Goal: Task Accomplishment & Management: Use online tool/utility

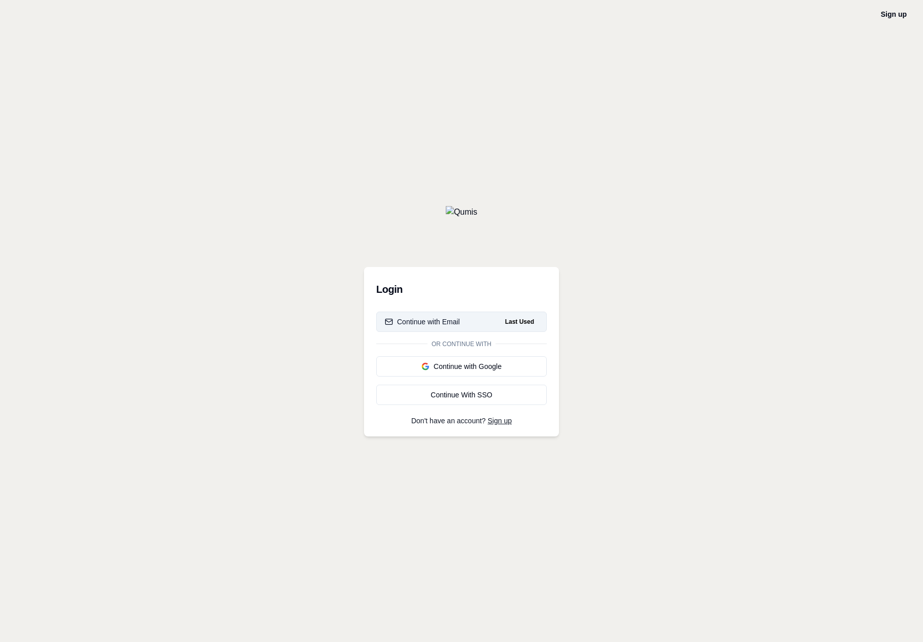
click at [536, 321] on span "Last Used" at bounding box center [519, 322] width 37 height 12
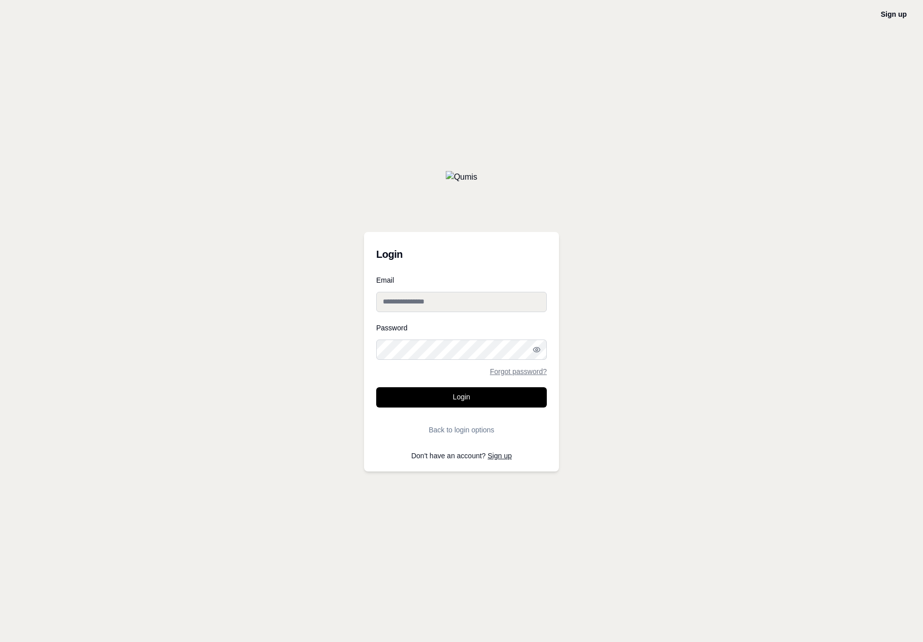
click at [532, 306] on input "Email" at bounding box center [461, 302] width 171 height 20
type input "**********"
click at [523, 393] on button "Login" at bounding box center [461, 397] width 171 height 20
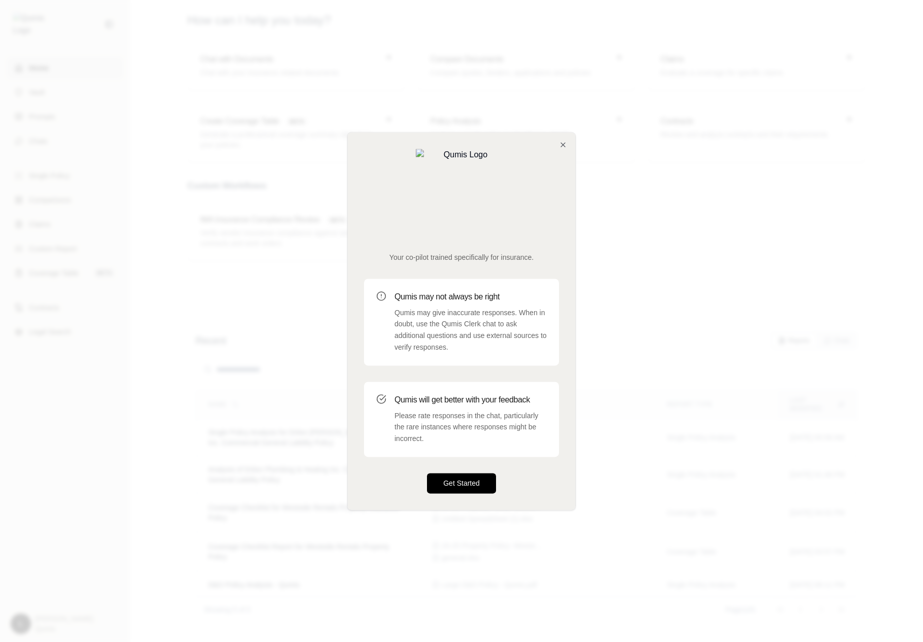
click at [474, 473] on button "Get Started" at bounding box center [461, 483] width 69 height 20
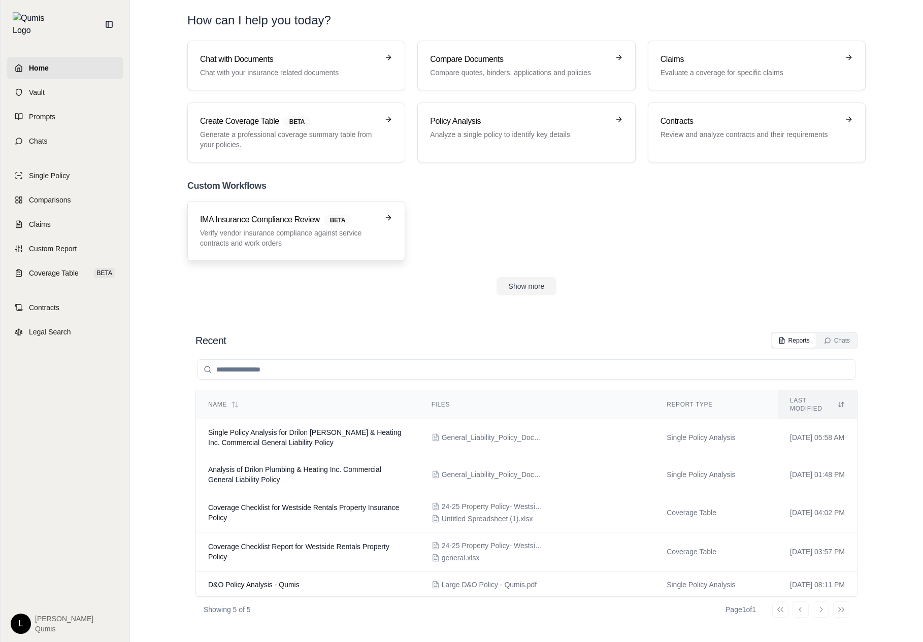
click at [355, 217] on h3 "IMA Insurance Compliance Review BETA" at bounding box center [289, 220] width 178 height 12
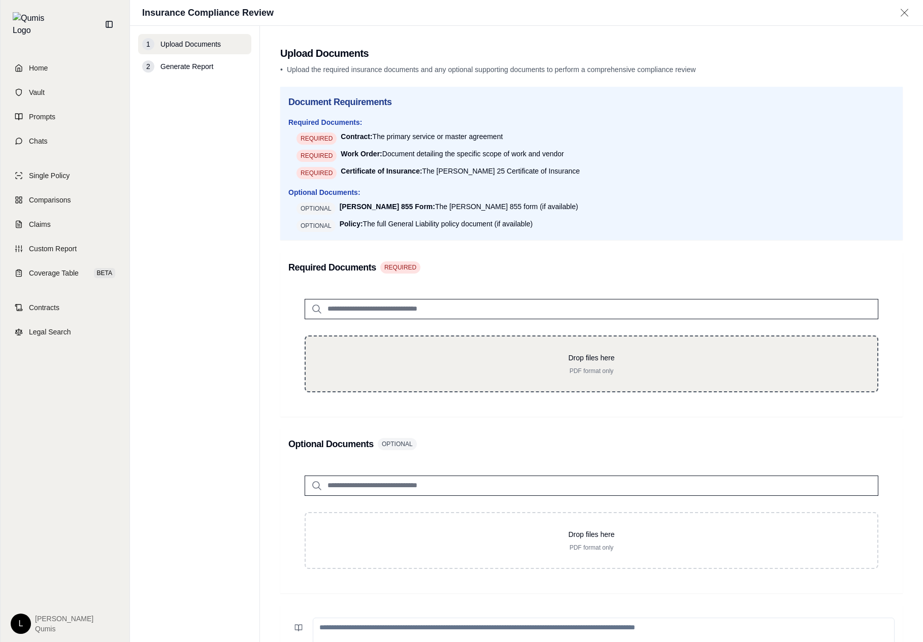
click at [489, 351] on div "Drop files here PDF format only" at bounding box center [592, 364] width 574 height 57
type input "**********"
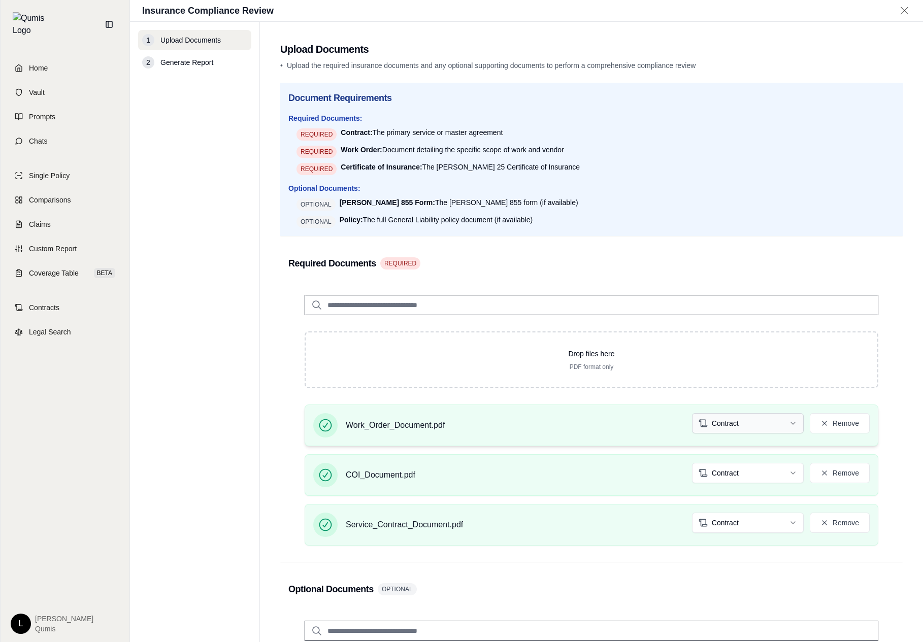
click at [742, 428] on html "Home Vault Prompts Chats Single Policy Comparisons Claims Custom Report Coverag…" at bounding box center [461, 321] width 923 height 642
click at [727, 464] on html "Document type updated successfully Home Vault Prompts Chats Single Policy Compa…" at bounding box center [461, 321] width 923 height 642
drag, startPoint x: 735, startPoint y: 522, endPoint x: 732, endPoint y: 529, distance: 8.0
click at [734, 528] on html "Document type updated successfully Document type updated successfully Home Vaul…" at bounding box center [461, 321] width 923 height 642
click at [639, 566] on html "Document type updated successfully Home Vault Prompts Chats Single Policy Compa…" at bounding box center [461, 321] width 923 height 642
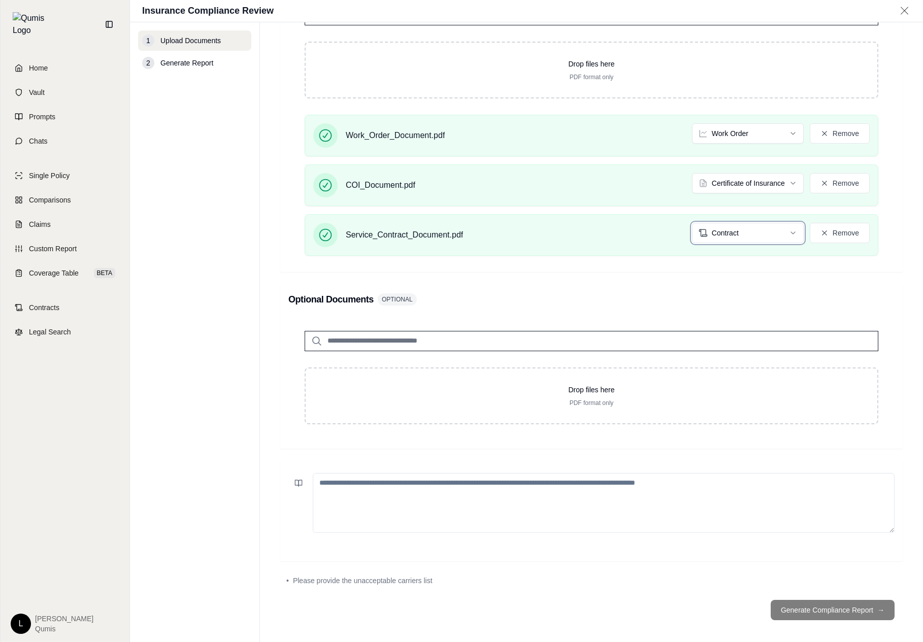
scroll to position [296, 0]
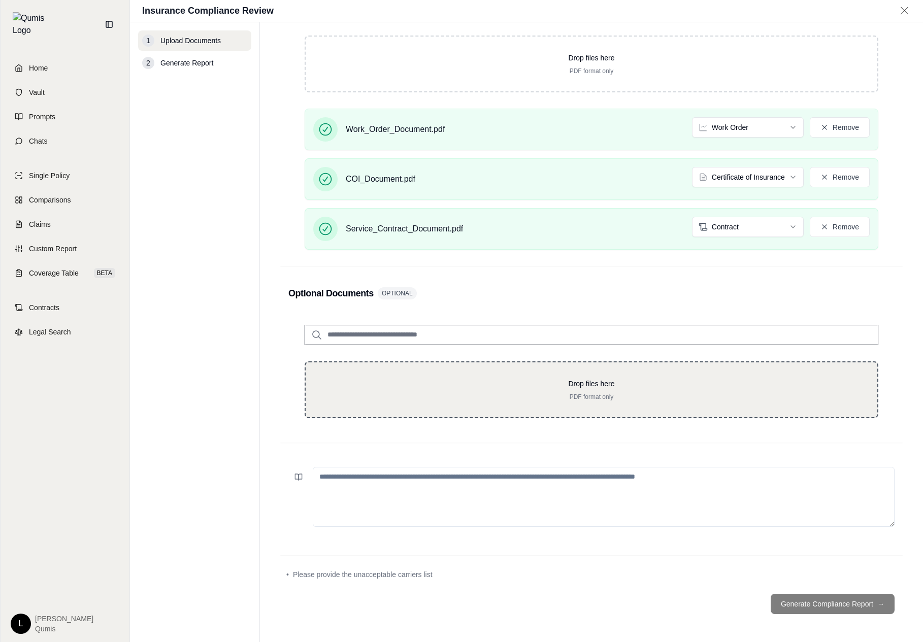
click at [656, 389] on div "Drop files here PDF format only" at bounding box center [591, 390] width 539 height 22
type input "**********"
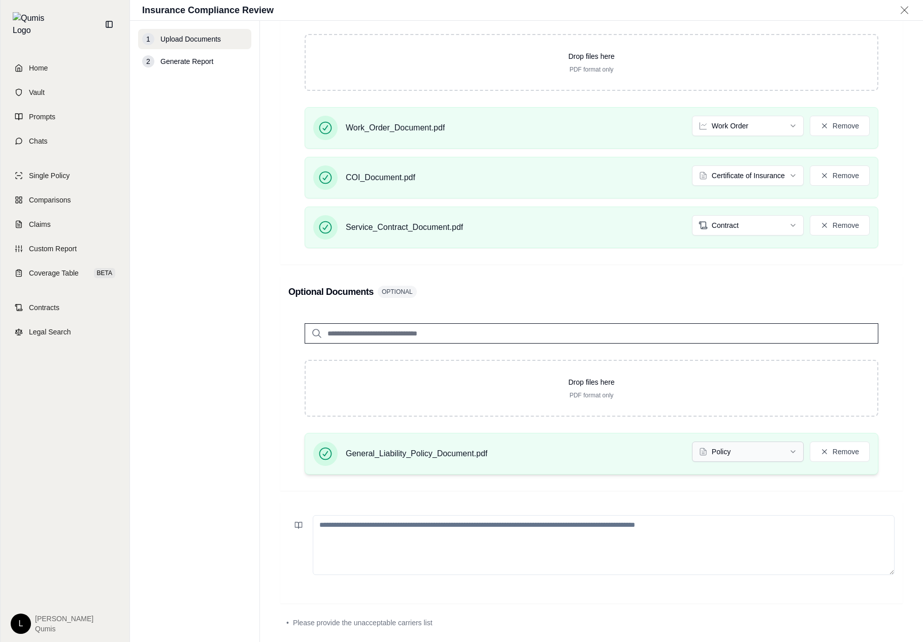
scroll to position [32, 0]
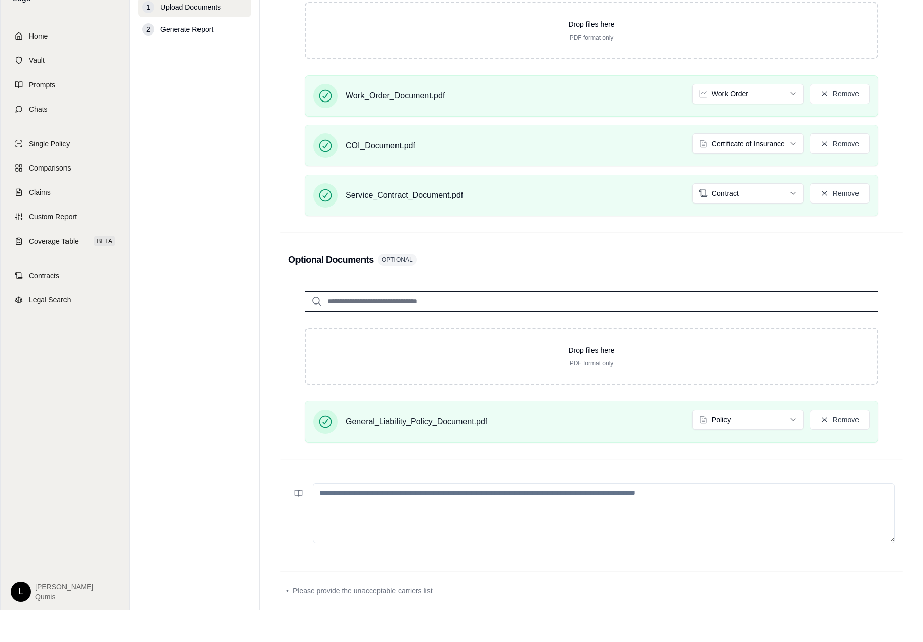
click at [792, 519] on textarea at bounding box center [604, 513] width 582 height 60
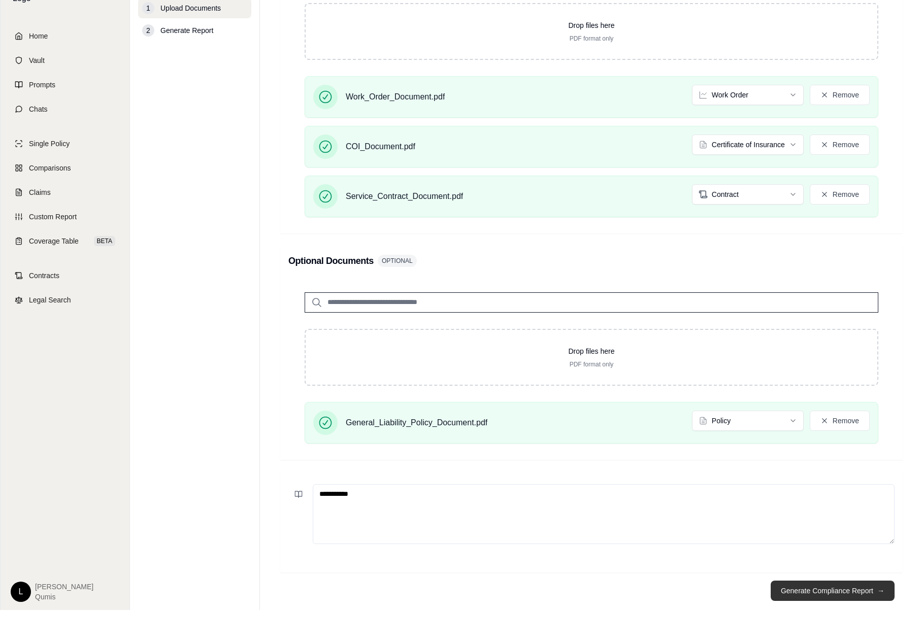
type textarea "**********"
click at [841, 592] on button "Generate Compliance Report →" at bounding box center [833, 591] width 124 height 20
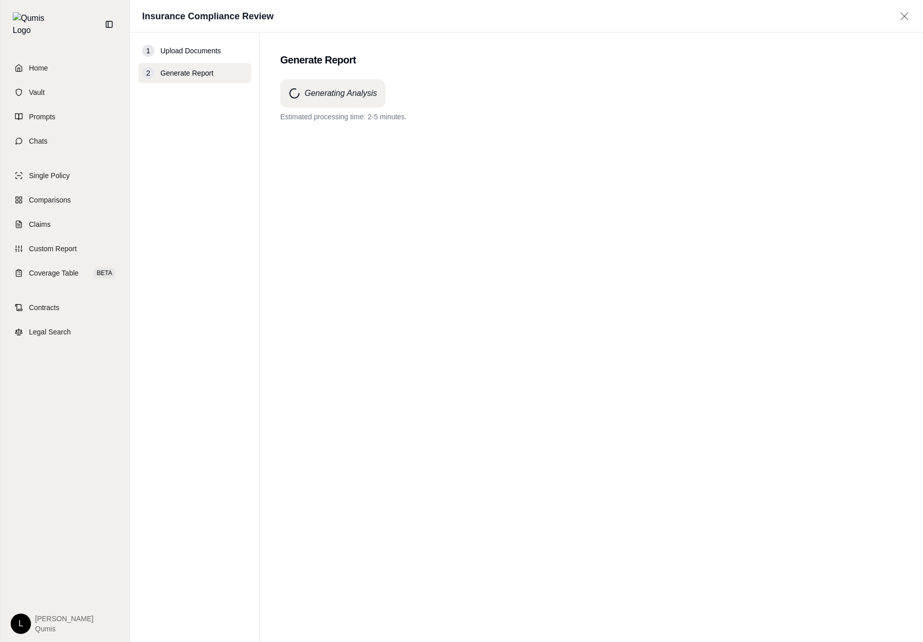
scroll to position [0, 0]
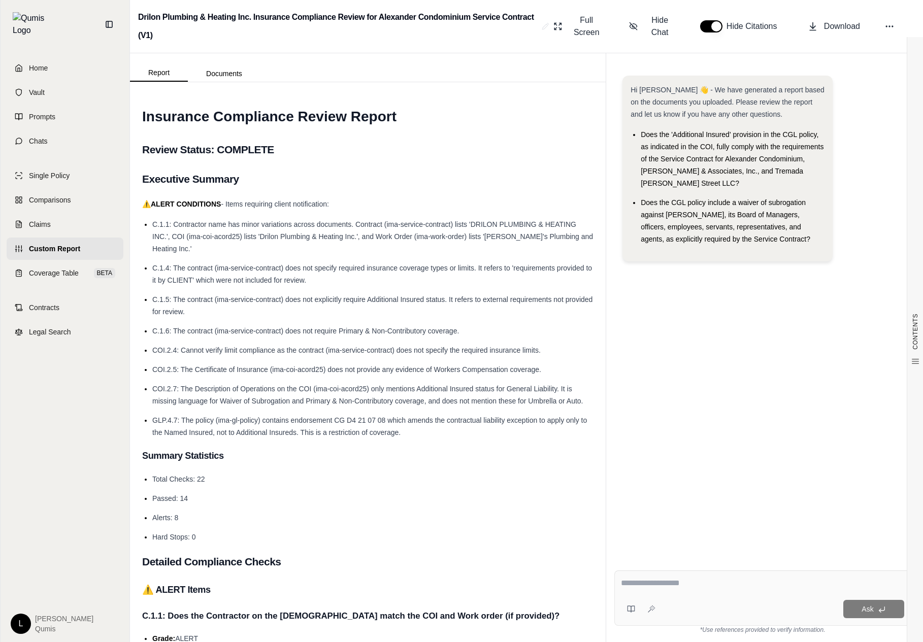
click at [277, 339] on ul "C.1.1: Contractor name has minor variations across documents. Contract (ima-ser…" at bounding box center [367, 328] width 451 height 220
click at [86, 239] on link "Custom Report" at bounding box center [65, 249] width 117 height 22
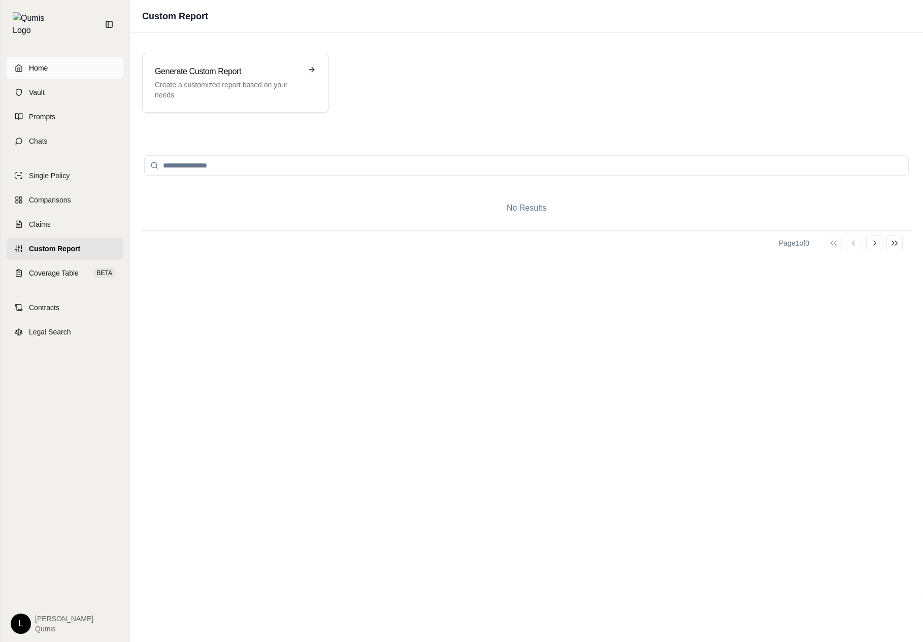
click at [60, 60] on link "Home" at bounding box center [65, 68] width 117 height 22
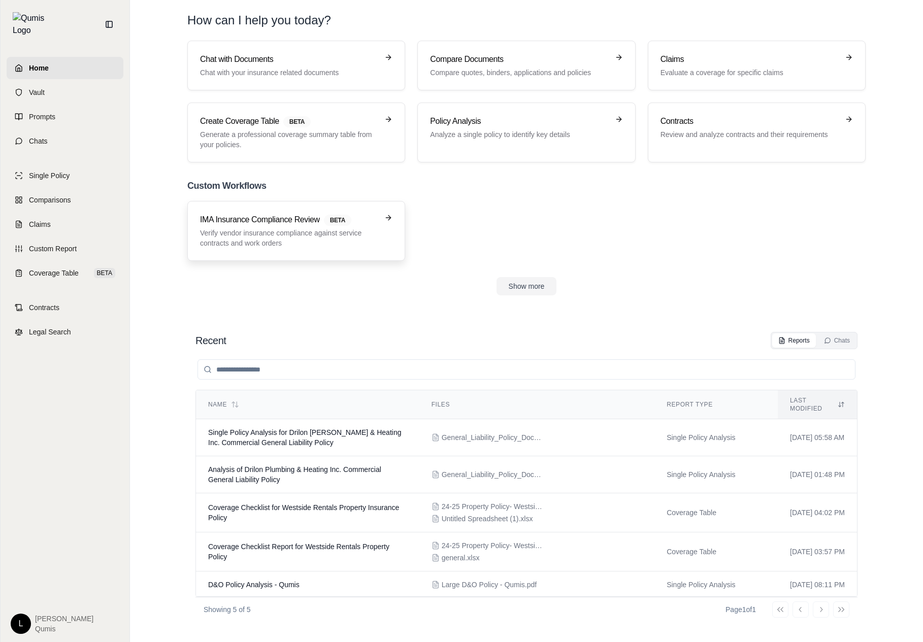
click at [238, 227] on div "IMA Insurance Compliance Review BETA Verify vendor insurance compliance against…" at bounding box center [289, 231] width 178 height 35
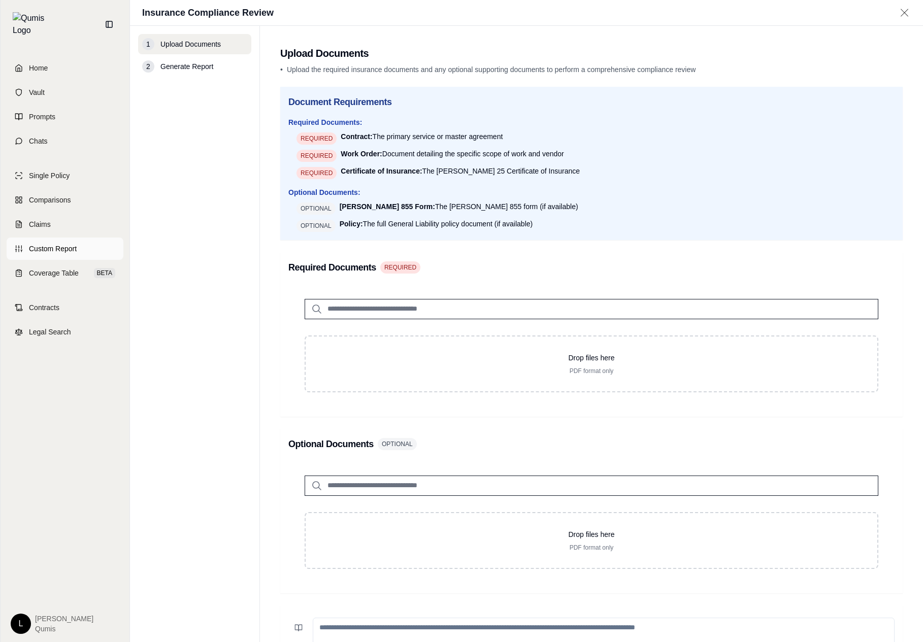
click at [69, 244] on span "Custom Report" at bounding box center [53, 249] width 48 height 10
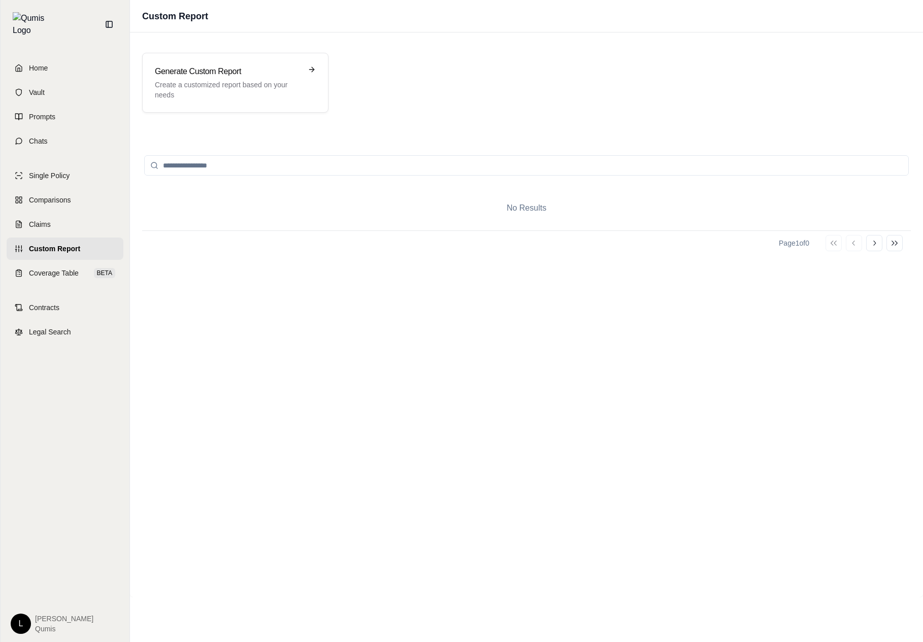
click at [39, 49] on div "Home Vault Prompts Chats Single Policy Comparisons Claims Custom Report Coverag…" at bounding box center [65, 345] width 129 height 593
click at [44, 63] on span "Home" at bounding box center [38, 68] width 19 height 10
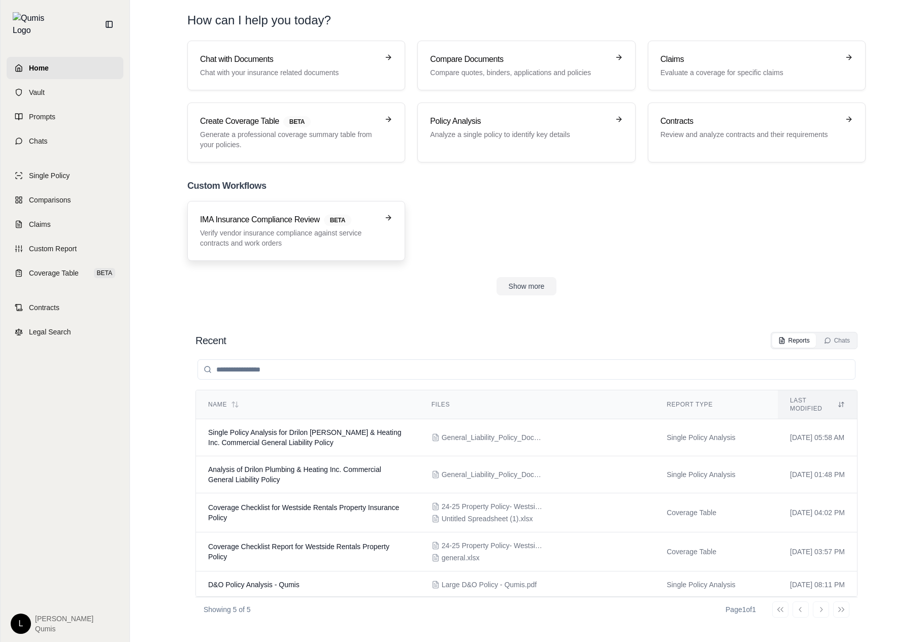
click at [229, 214] on h3 "IMA Insurance Compliance Review BETA" at bounding box center [289, 220] width 178 height 12
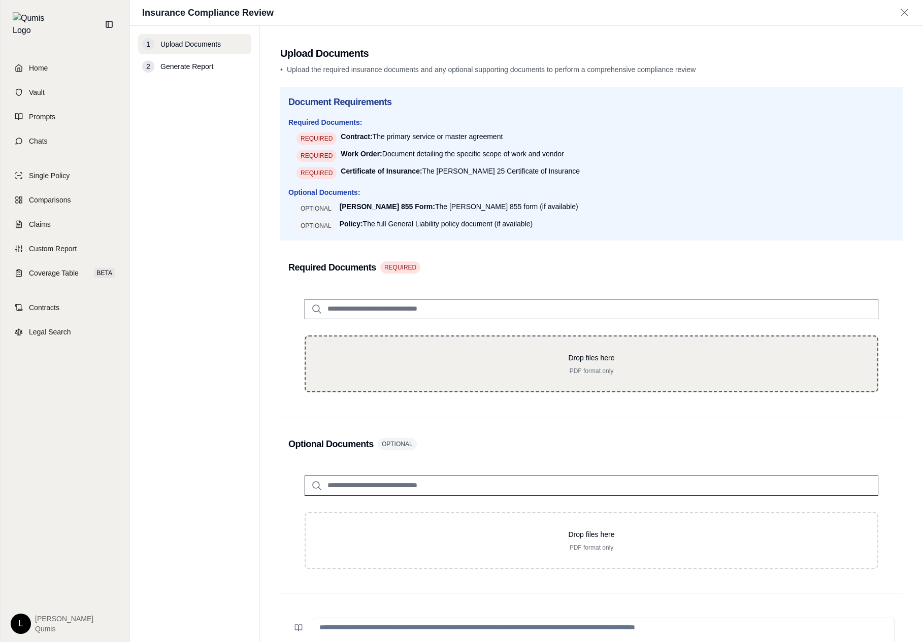
click at [445, 354] on p "Drop files here" at bounding box center [591, 358] width 539 height 10
type input "**********"
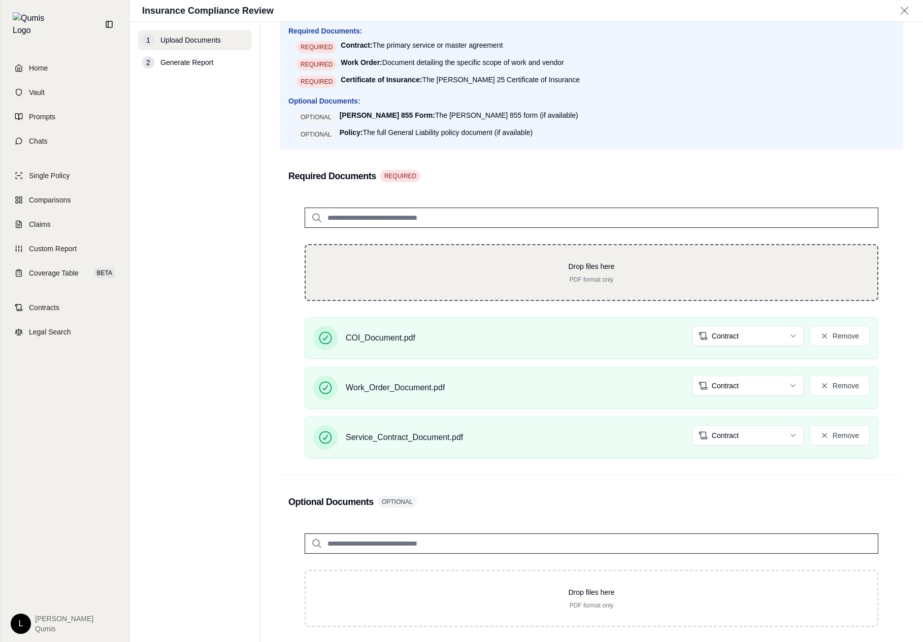
scroll to position [95, 0]
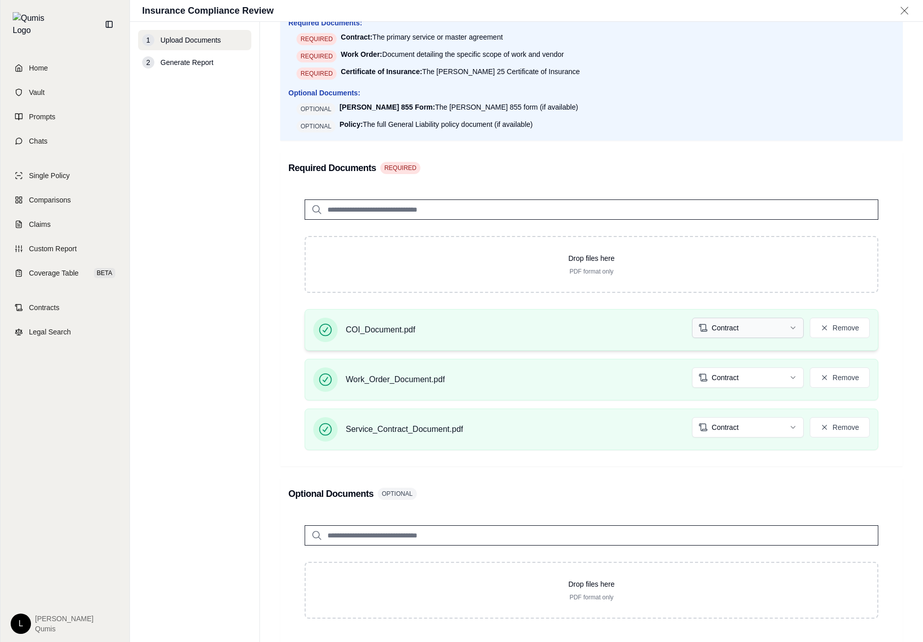
click at [719, 326] on html "Home Vault Prompts Chats Single Policy Comparisons Claims Custom Report Coverag…" at bounding box center [461, 321] width 923 height 642
click at [725, 370] on html "Document type updated successfully Home Vault Prompts Chats Single Policy Compa…" at bounding box center [461, 321] width 923 height 642
click at [741, 427] on html "Document type updated successfully Document type updated successfully Home Vaul…" at bounding box center [461, 321] width 923 height 642
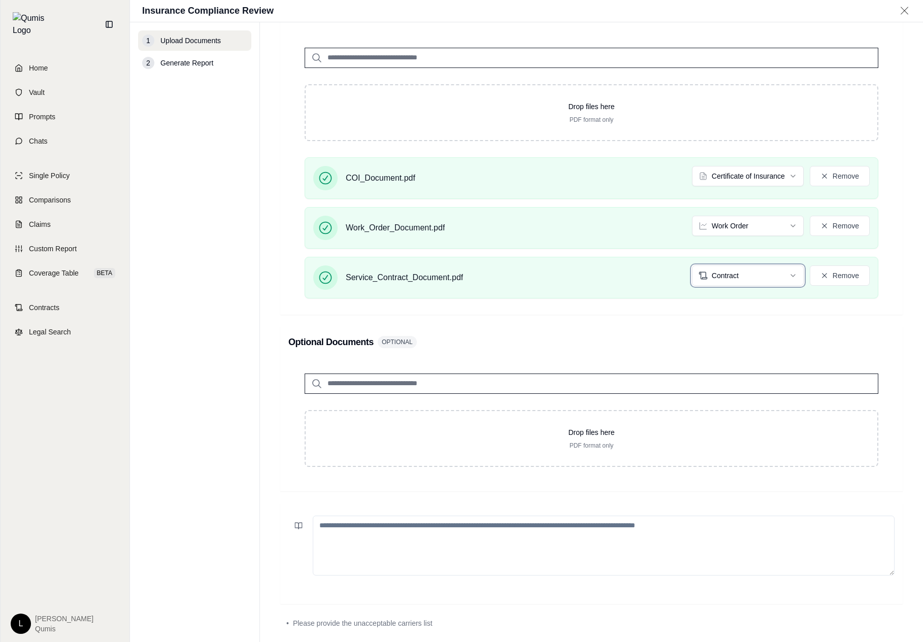
scroll to position [296, 0]
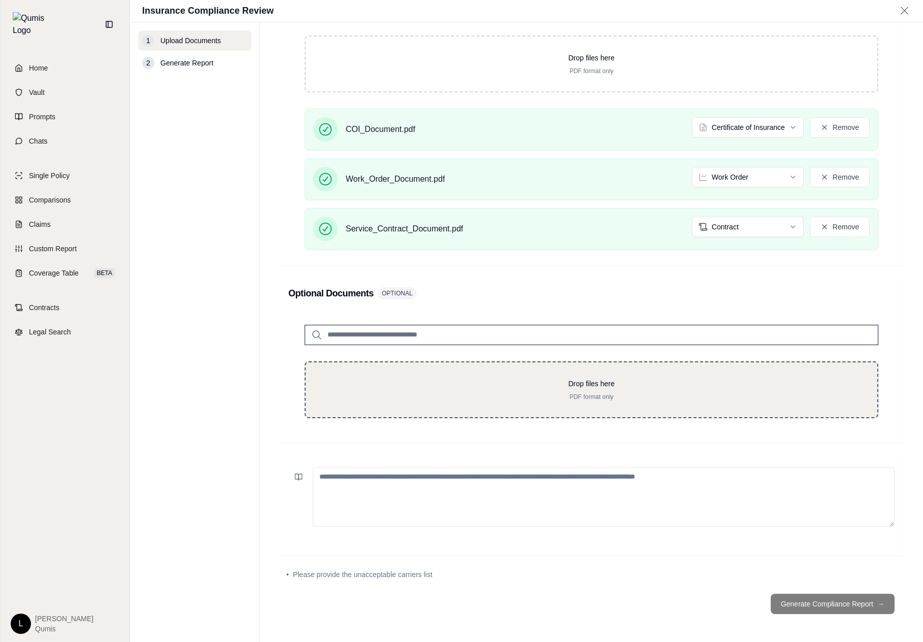
click at [690, 402] on div "Drop files here PDF format only" at bounding box center [592, 389] width 574 height 57
type input "**********"
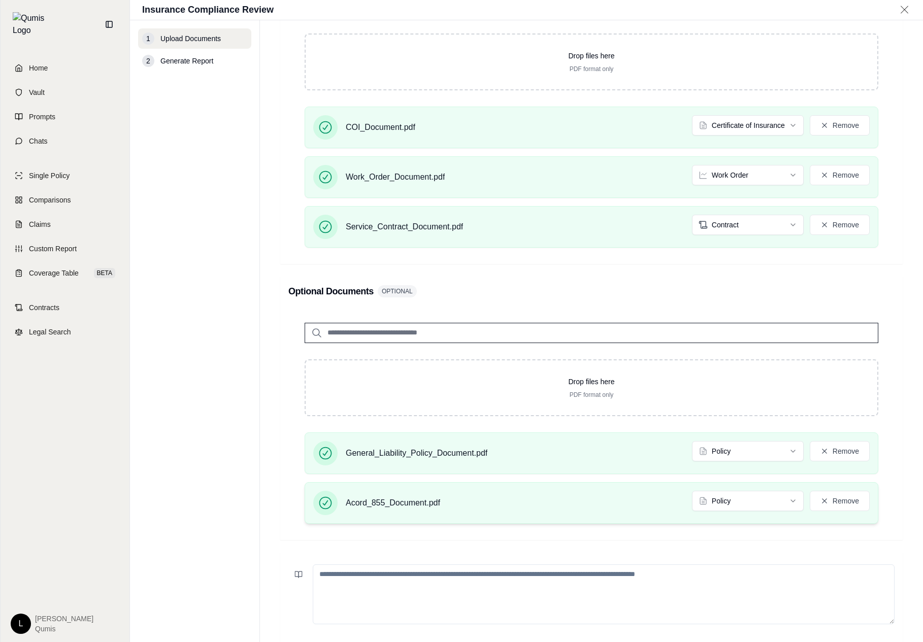
click at [756, 514] on div "Acord_855_Document.pdf Policy Remove" at bounding box center [591, 503] width 556 height 24
click at [751, 486] on div "Acord_855_Document.pdf Policy Remove" at bounding box center [592, 503] width 574 height 42
click at [751, 487] on div "Acord_855_Document.pdf Policy Remove" at bounding box center [592, 503] width 574 height 42
click at [756, 504] on html "Home Vault Prompts Chats Single Policy Comparisons Claims Custom Report Coverag…" at bounding box center [461, 321] width 923 height 642
click at [740, 445] on html "Document type updated successfully Home Vault Prompts Chats Single Policy Compa…" at bounding box center [461, 321] width 923 height 642
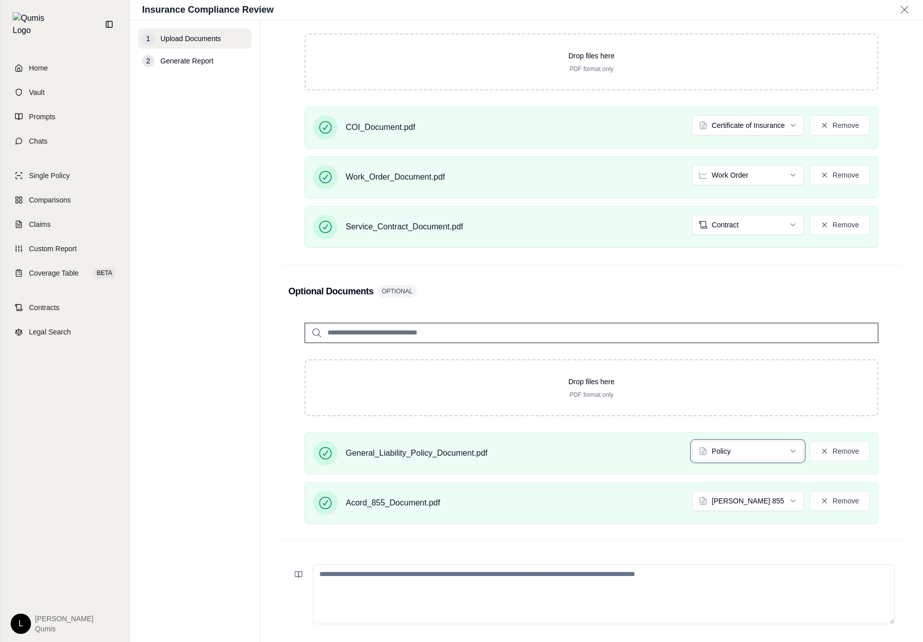
click at [740, 445] on html "Document type updated successfully Home Vault Prompts Chats Single Policy Compa…" at bounding box center [461, 321] width 923 height 642
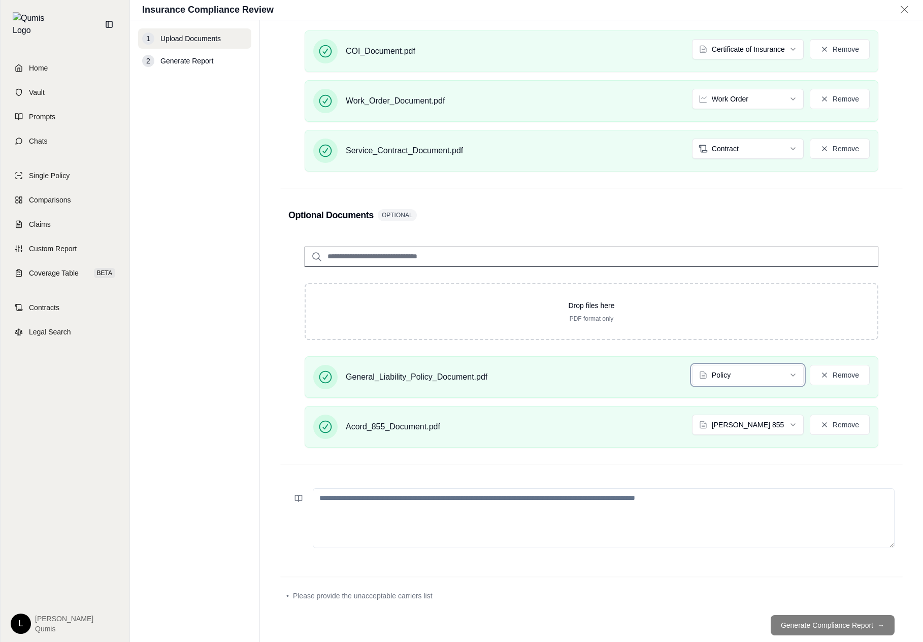
scroll to position [394, 0]
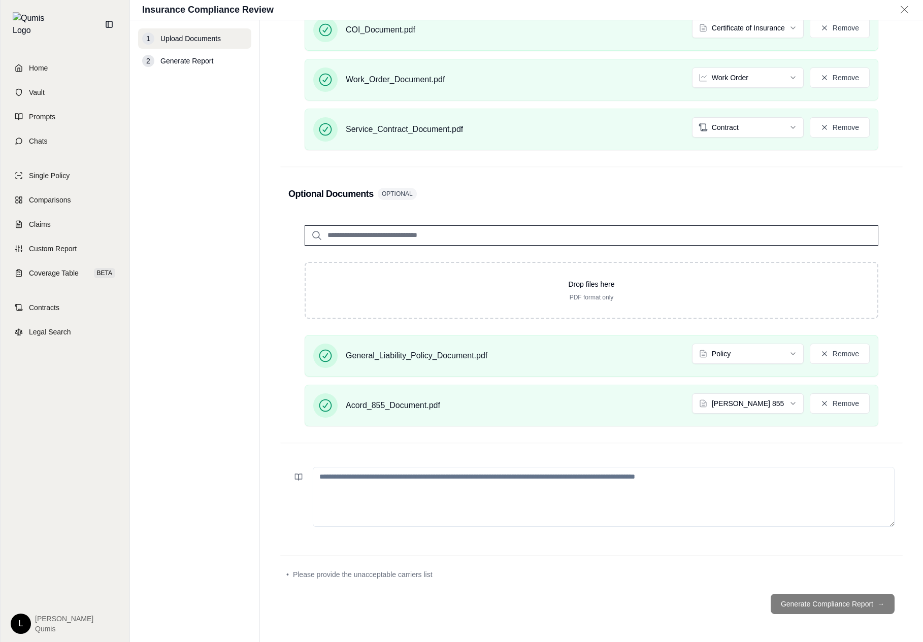
click at [659, 458] on div at bounding box center [591, 505] width 622 height 101
click at [661, 486] on textarea at bounding box center [604, 497] width 582 height 60
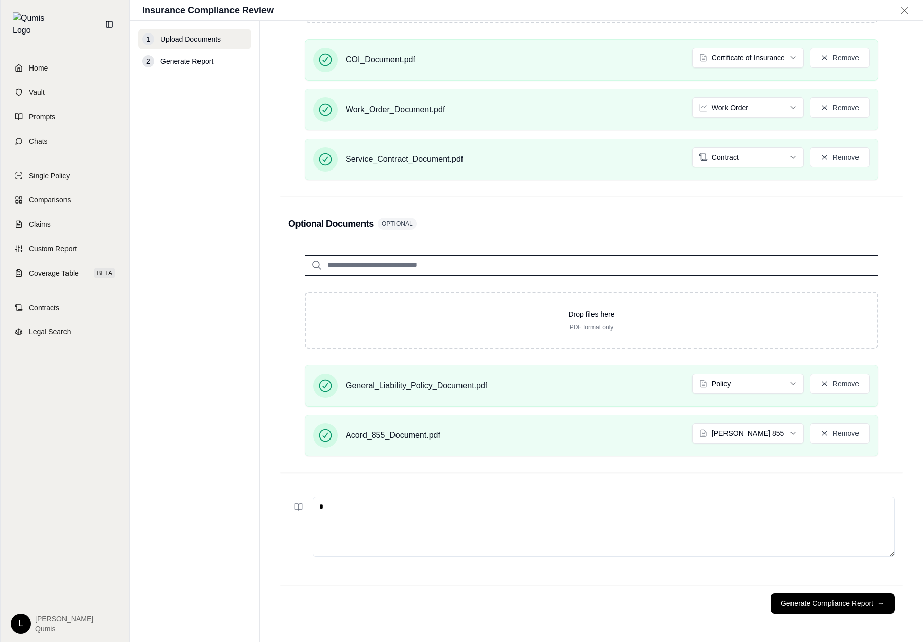
scroll to position [364, 0]
type textarea "**********"
click at [831, 605] on button "Generate Compliance Report →" at bounding box center [833, 604] width 124 height 20
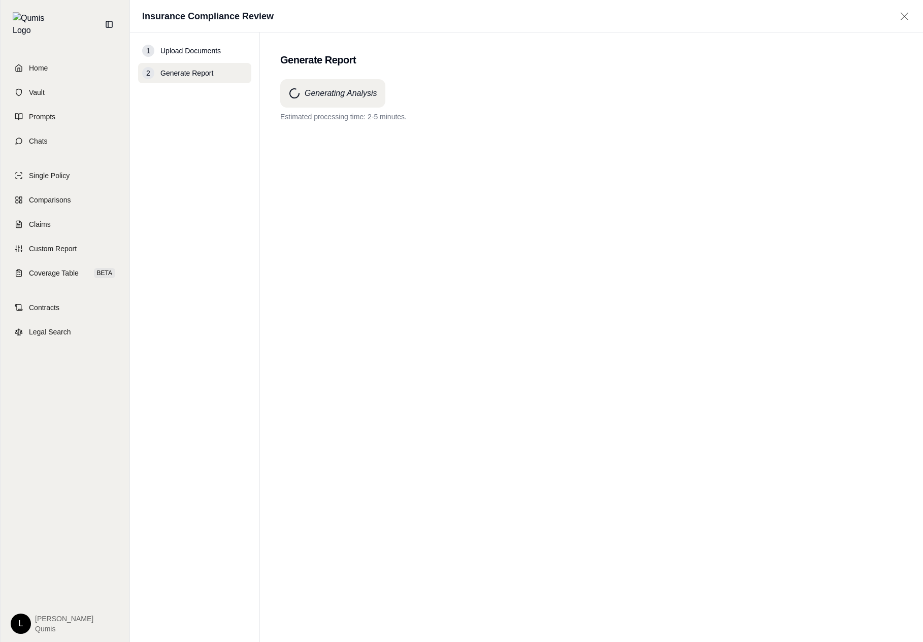
scroll to position [0, 0]
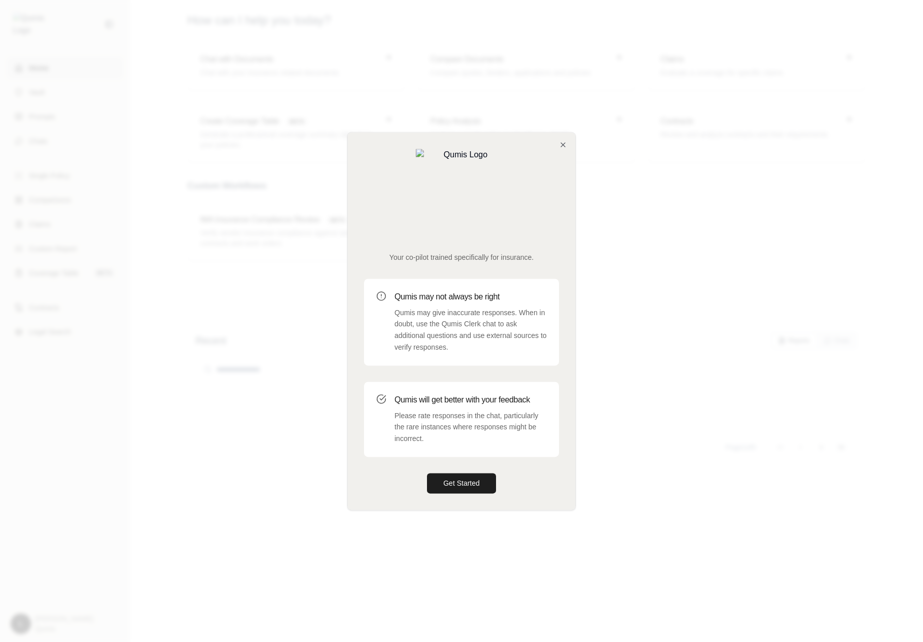
click at [566, 530] on div at bounding box center [461, 321] width 923 height 642
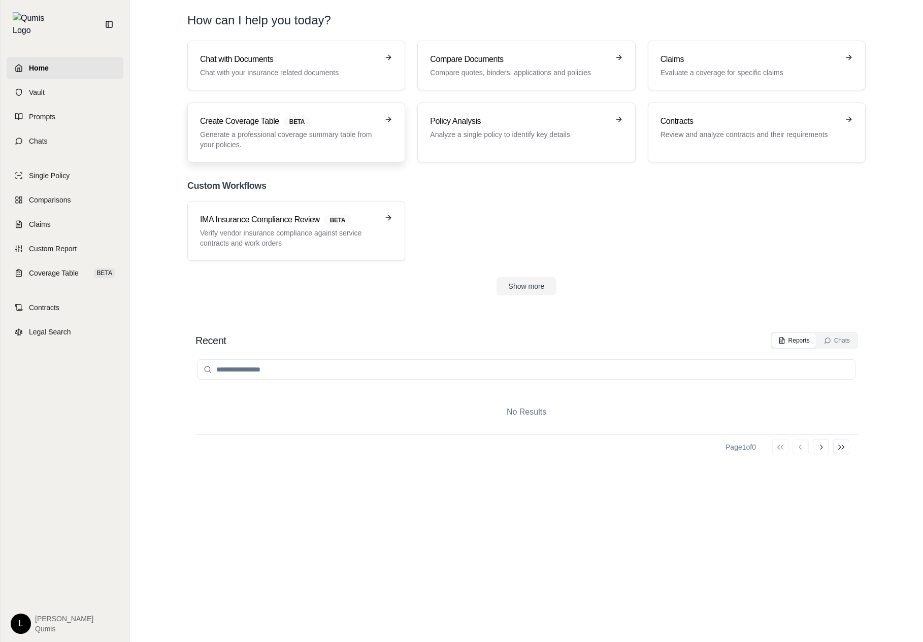
click at [281, 145] on p "Generate a professional coverage summary table from your policies." at bounding box center [289, 139] width 178 height 20
click at [281, 211] on link "IMA Insurance Compliance Review BETA Verify vendor insurance compliance against…" at bounding box center [296, 231] width 218 height 60
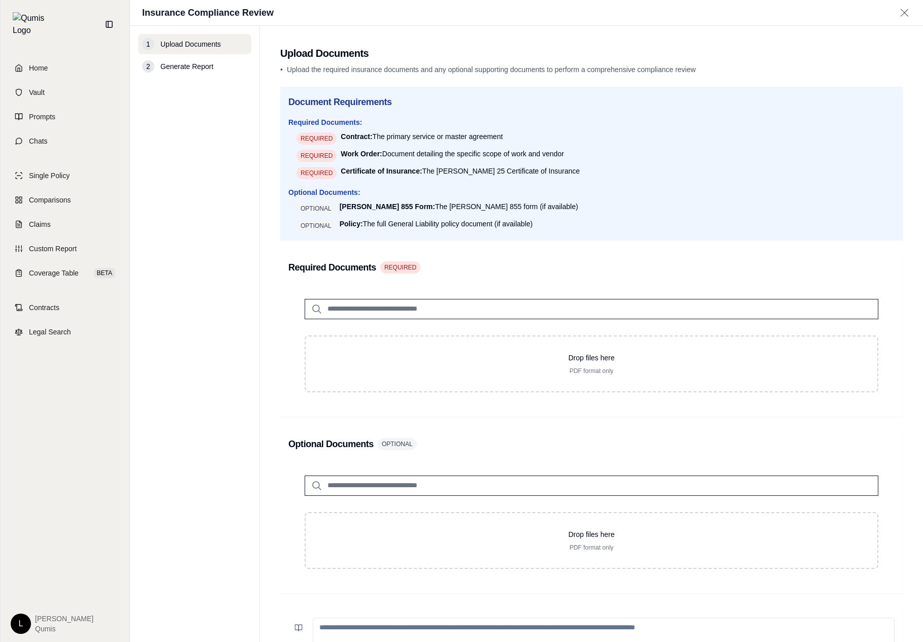
click at [542, 201] on div "Optional Documents: OPTIONAL ACORD 855 Form: The ACORD 855 form (if available) …" at bounding box center [591, 209] width 606 height 45
click at [538, 260] on div "Required Documents REQUIRED" at bounding box center [591, 267] width 606 height 14
click at [541, 256] on div "Required Documents REQUIRED Drop files here PDF format only" at bounding box center [591, 334] width 622 height 164
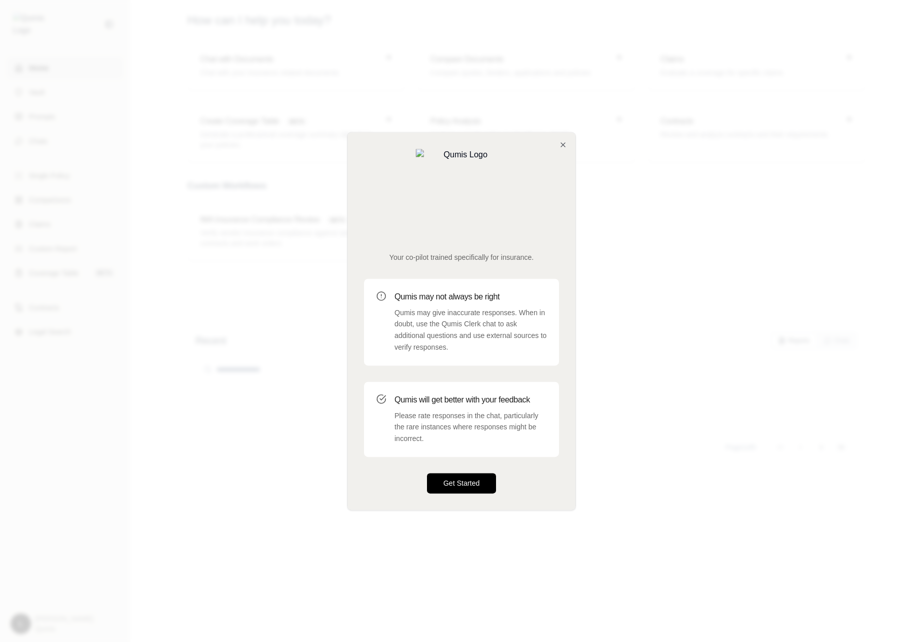
click at [439, 473] on button "Get Started" at bounding box center [461, 483] width 69 height 20
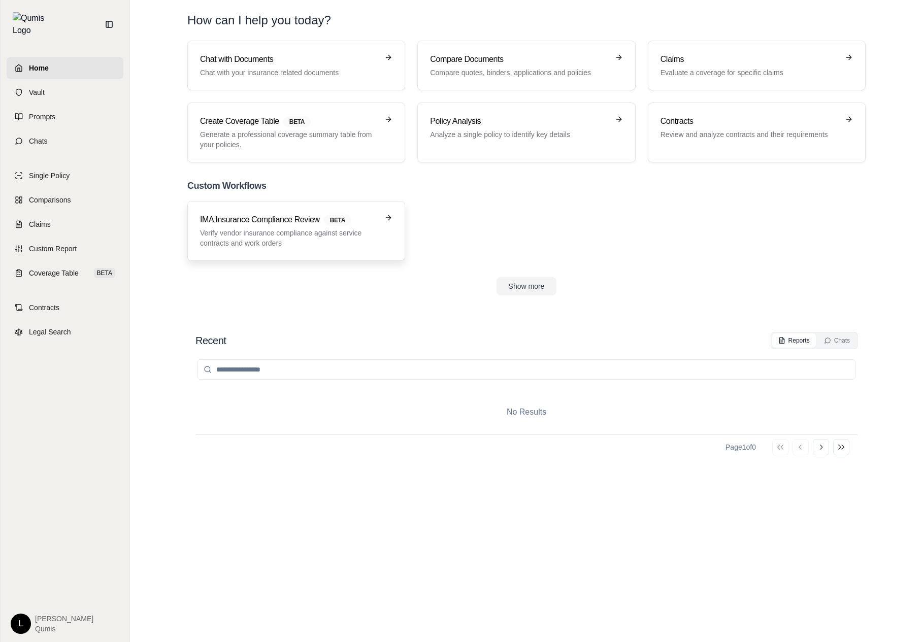
click at [321, 242] on p "Verify vendor insurance compliance against service contracts and work orders" at bounding box center [289, 238] width 178 height 20
